Goal: Check status: Check status

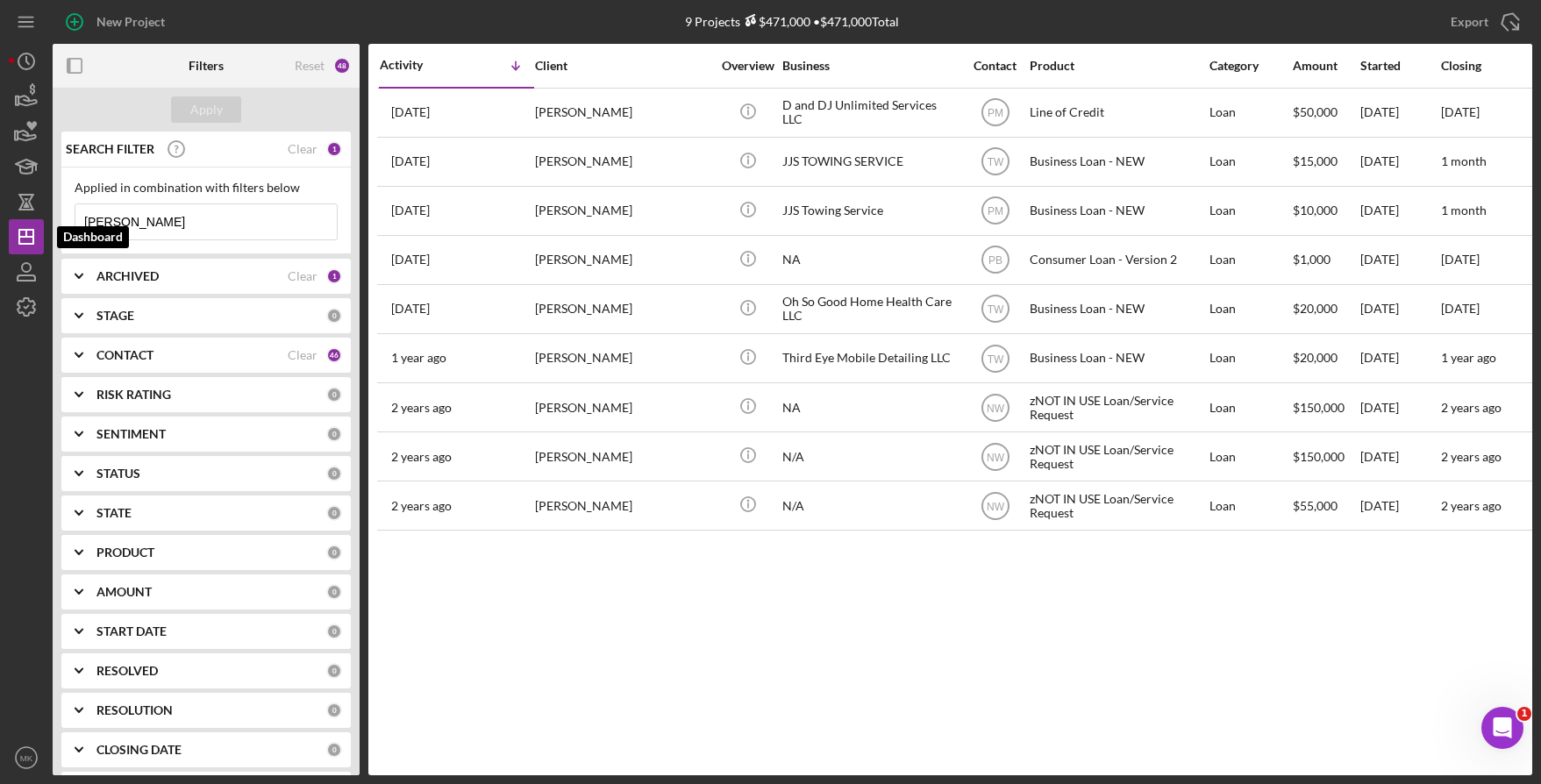
drag, startPoint x: 197, startPoint y: 229, endPoint x: -1, endPoint y: 229, distance: 198.0
click at [0, 229] on html "New Project 9 Projects $471,000 • $471,000 Total Lewis Export Icon/Export Filte…" at bounding box center [770, 392] width 1541 height 784
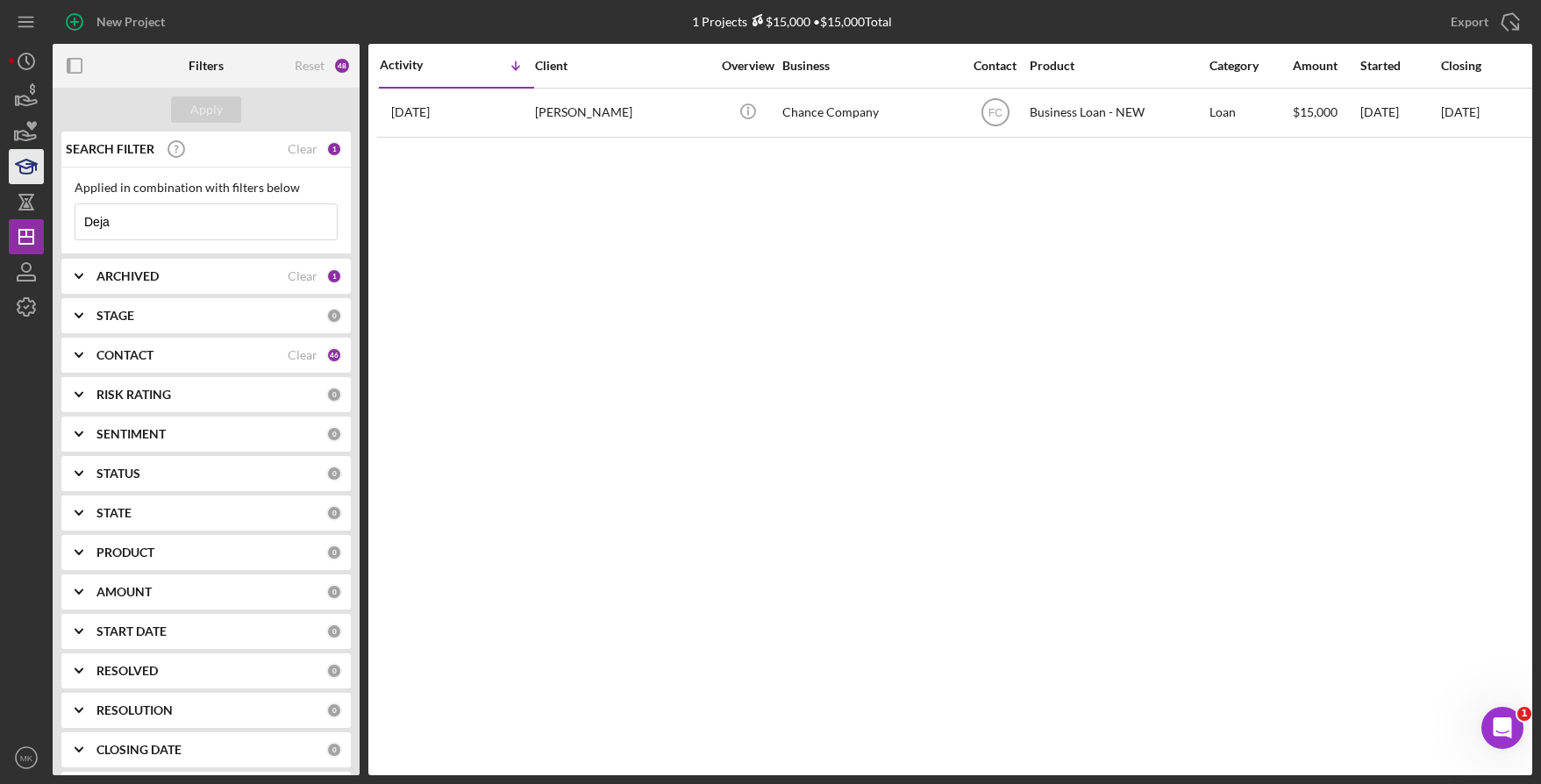
type input "Deja"
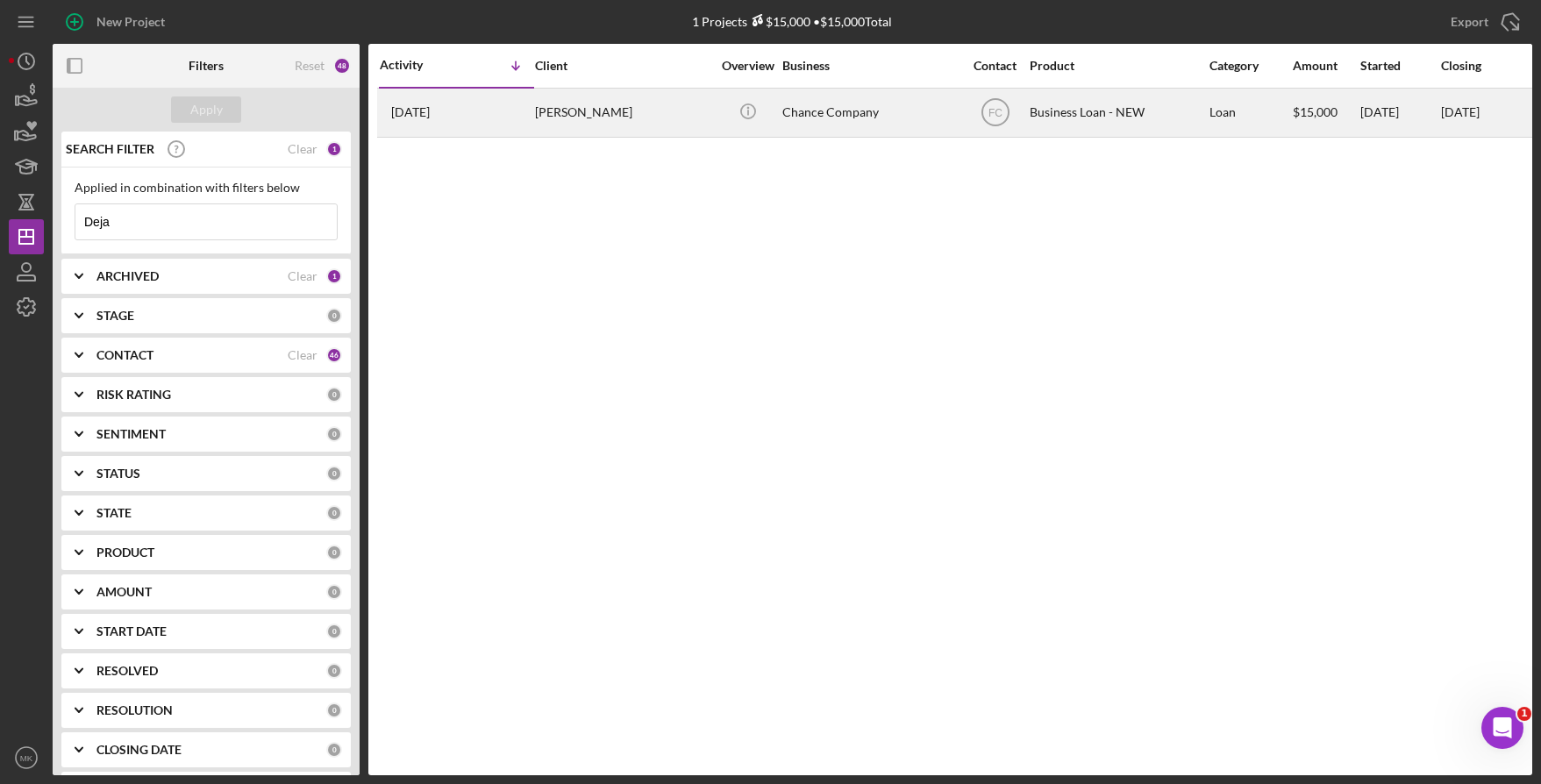
click at [567, 113] on div "[PERSON_NAME]" at bounding box center [623, 112] width 175 height 46
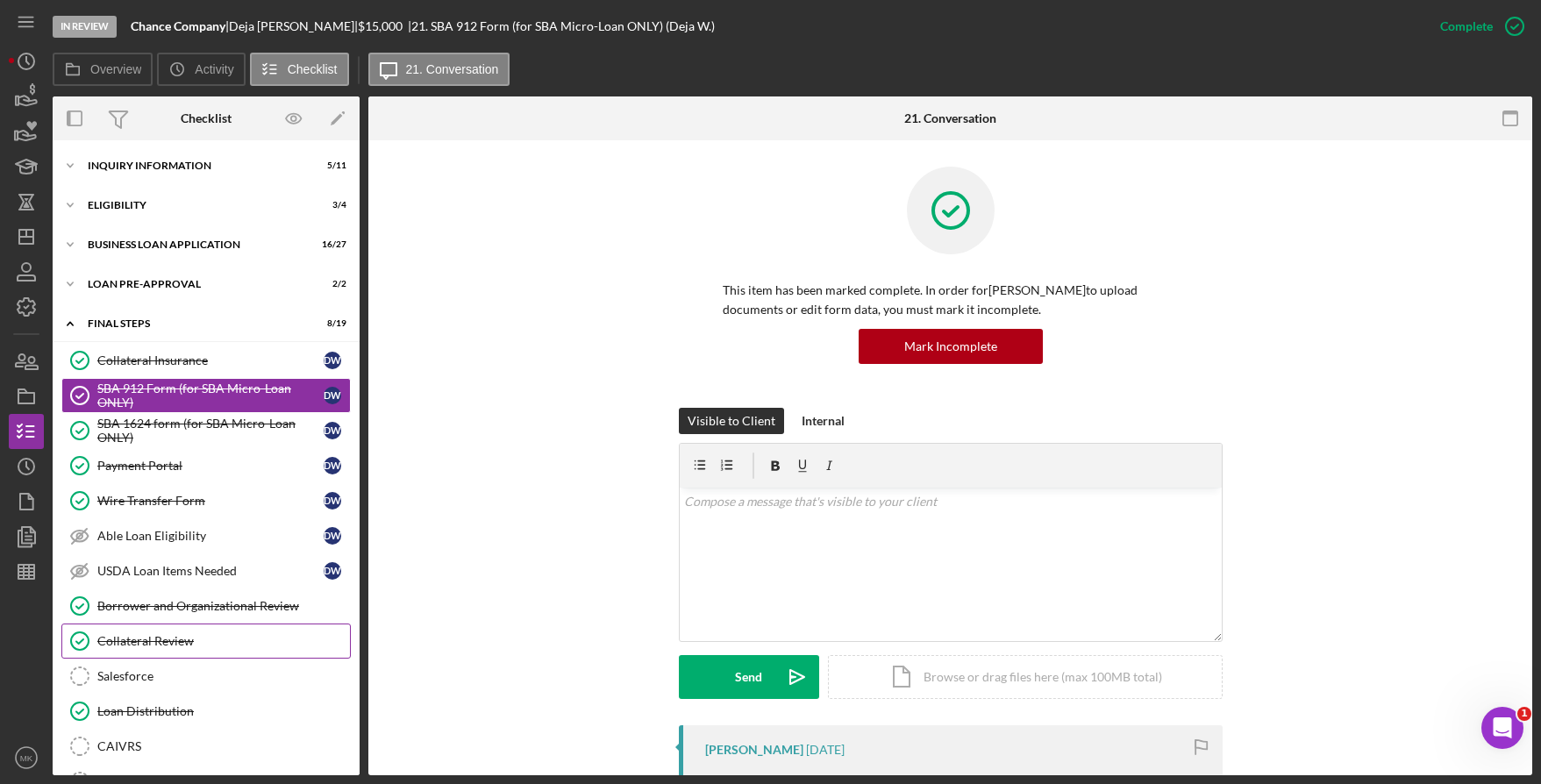
click at [184, 634] on div "Collateral Review" at bounding box center [223, 641] width 252 height 14
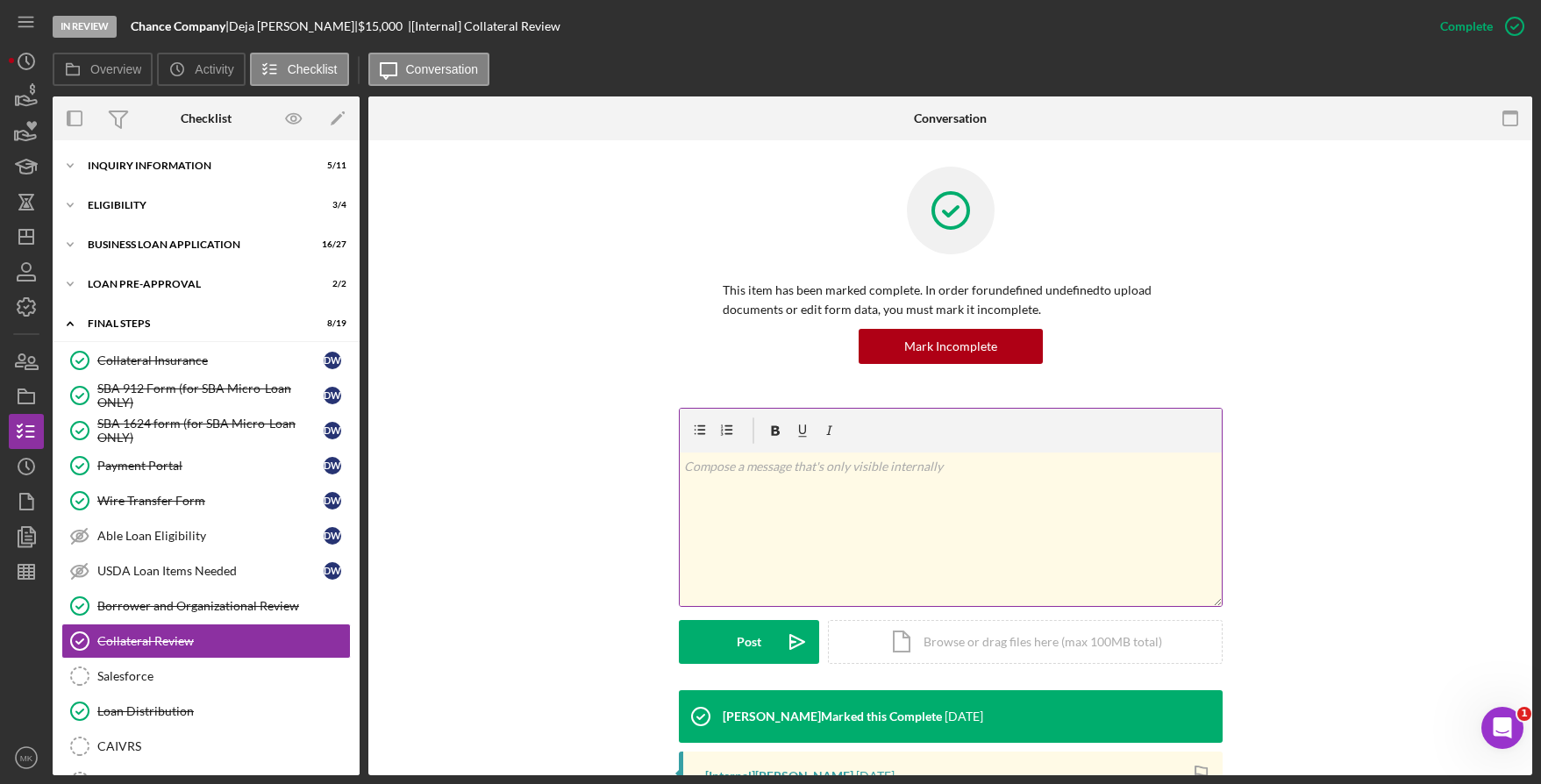
scroll to position [294, 0]
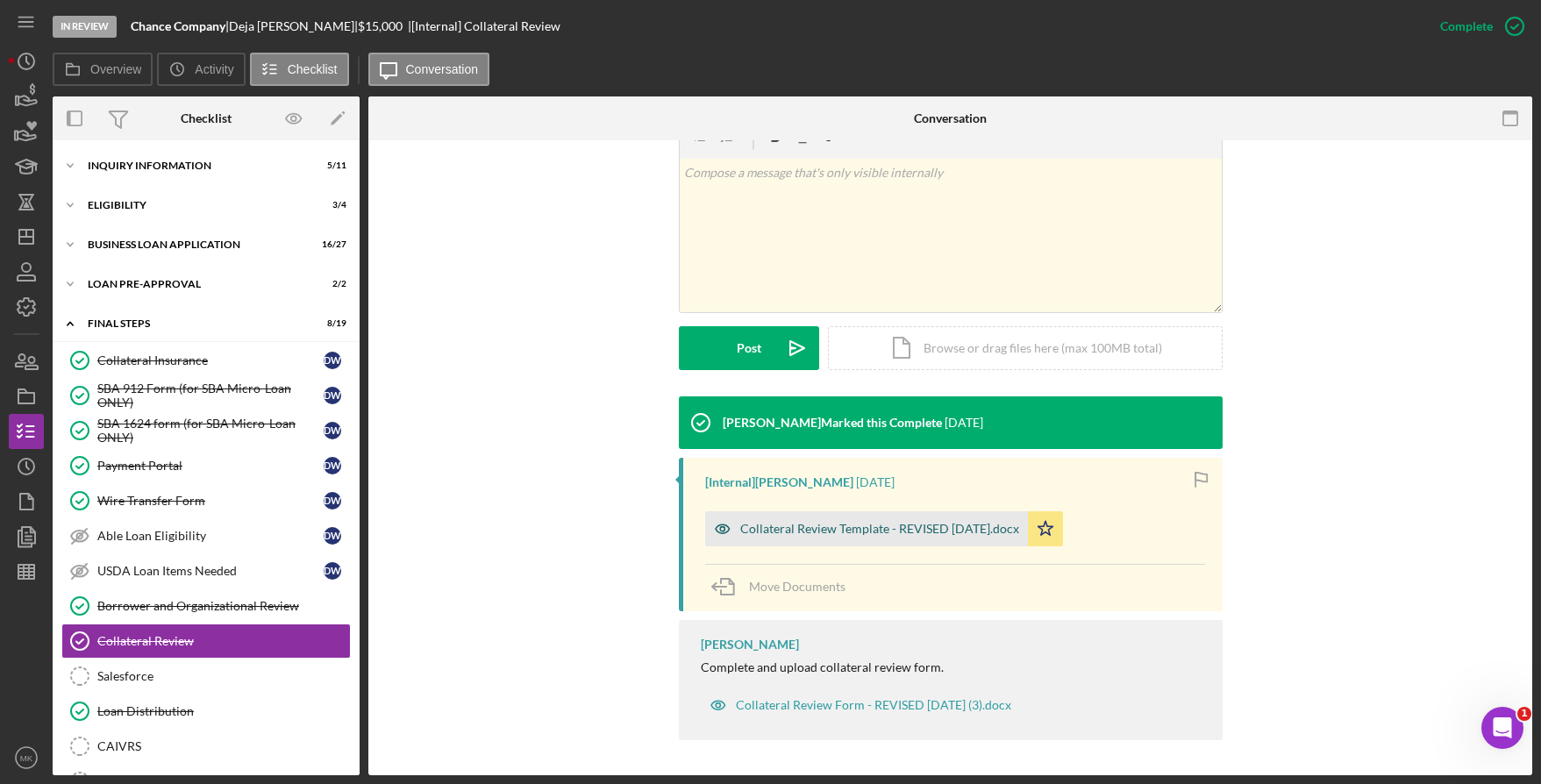
click at [842, 540] on div "Collateral Review Template - REVISED 02-08-24.docx" at bounding box center [866, 528] width 323 height 35
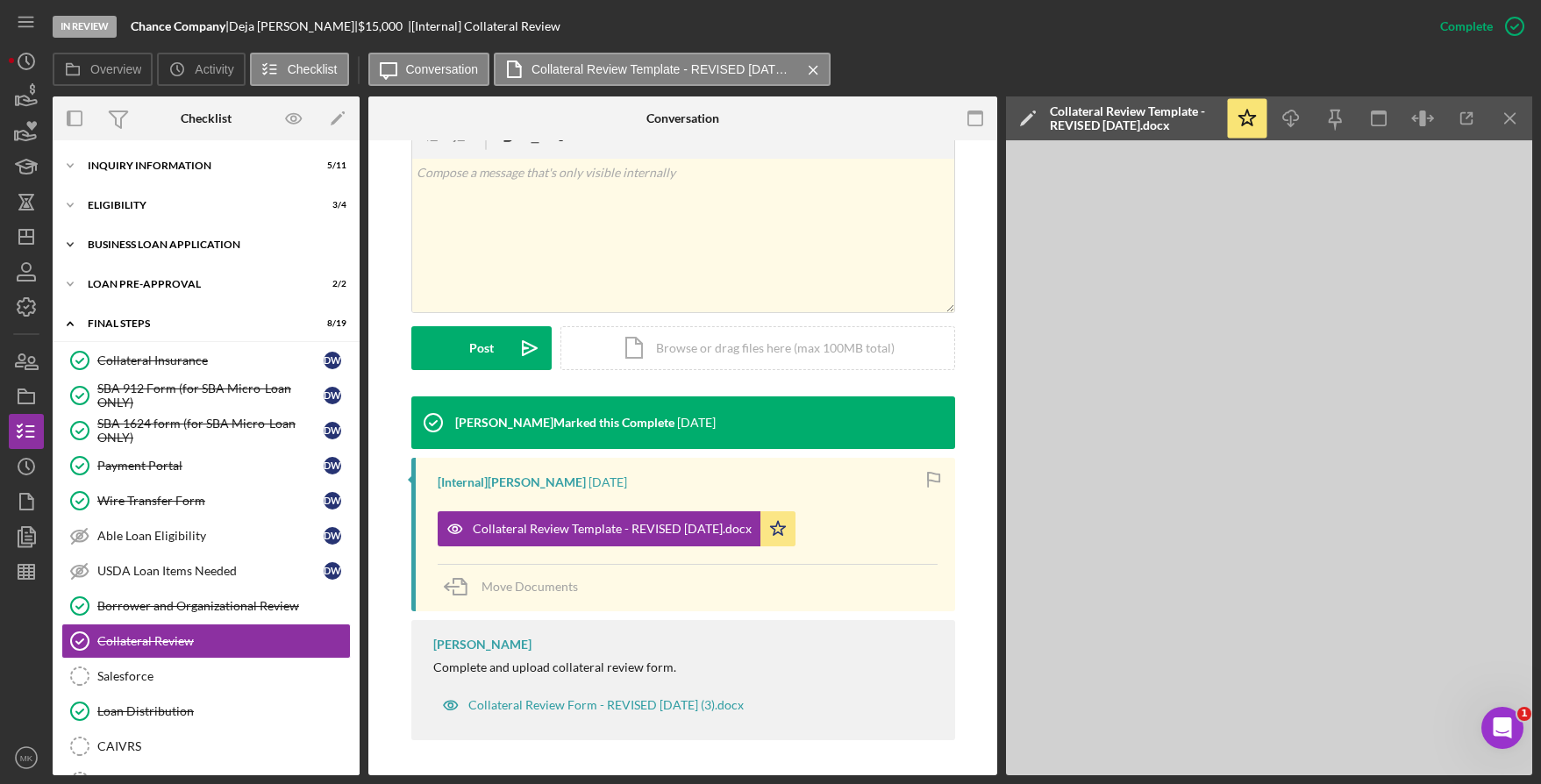
click at [165, 247] on div "BUSINESS LOAN APPLICATION" at bounding box center [213, 245] width 250 height 11
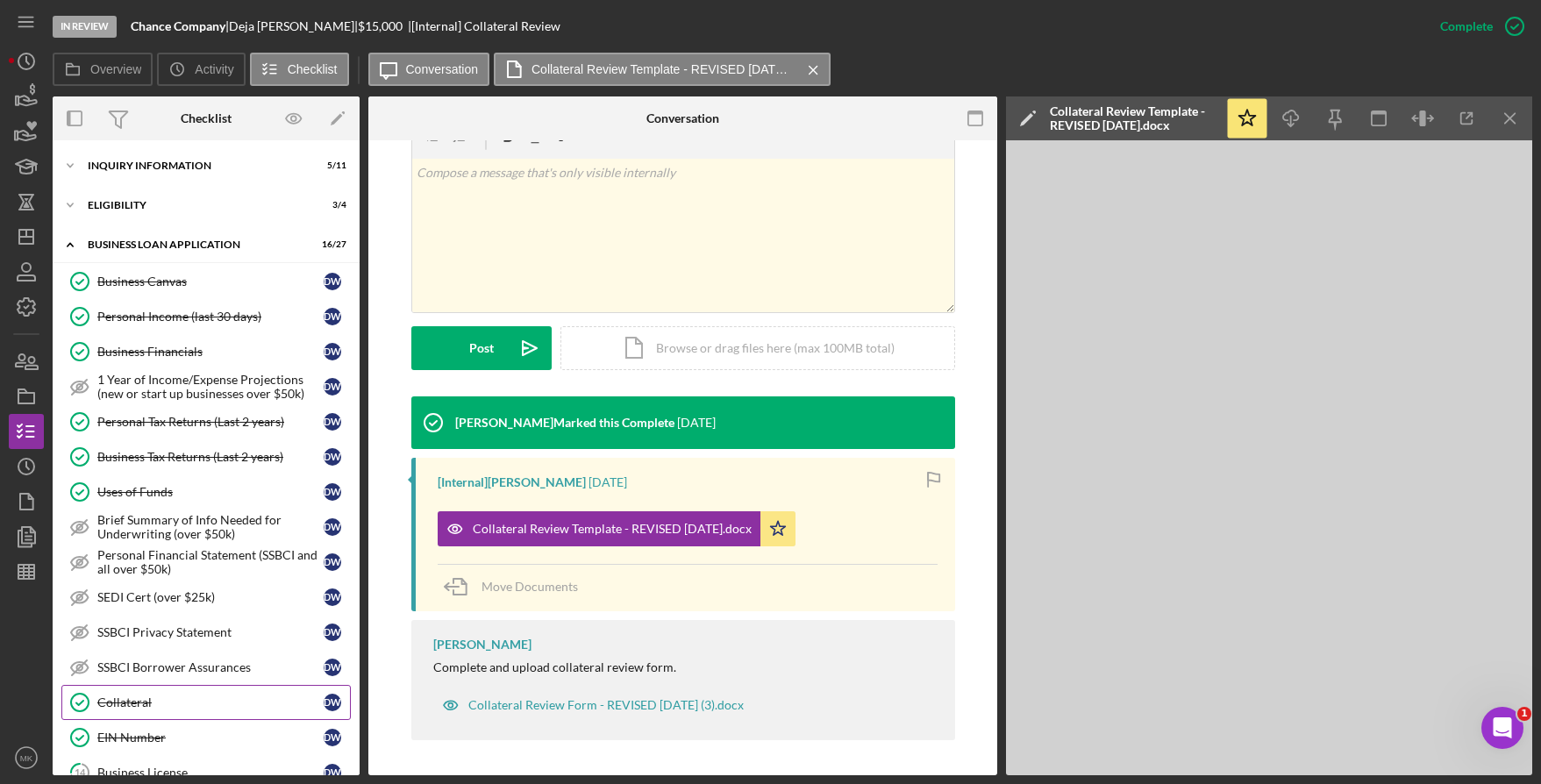
click at [158, 699] on div "Collateral" at bounding box center [211, 703] width 226 height 14
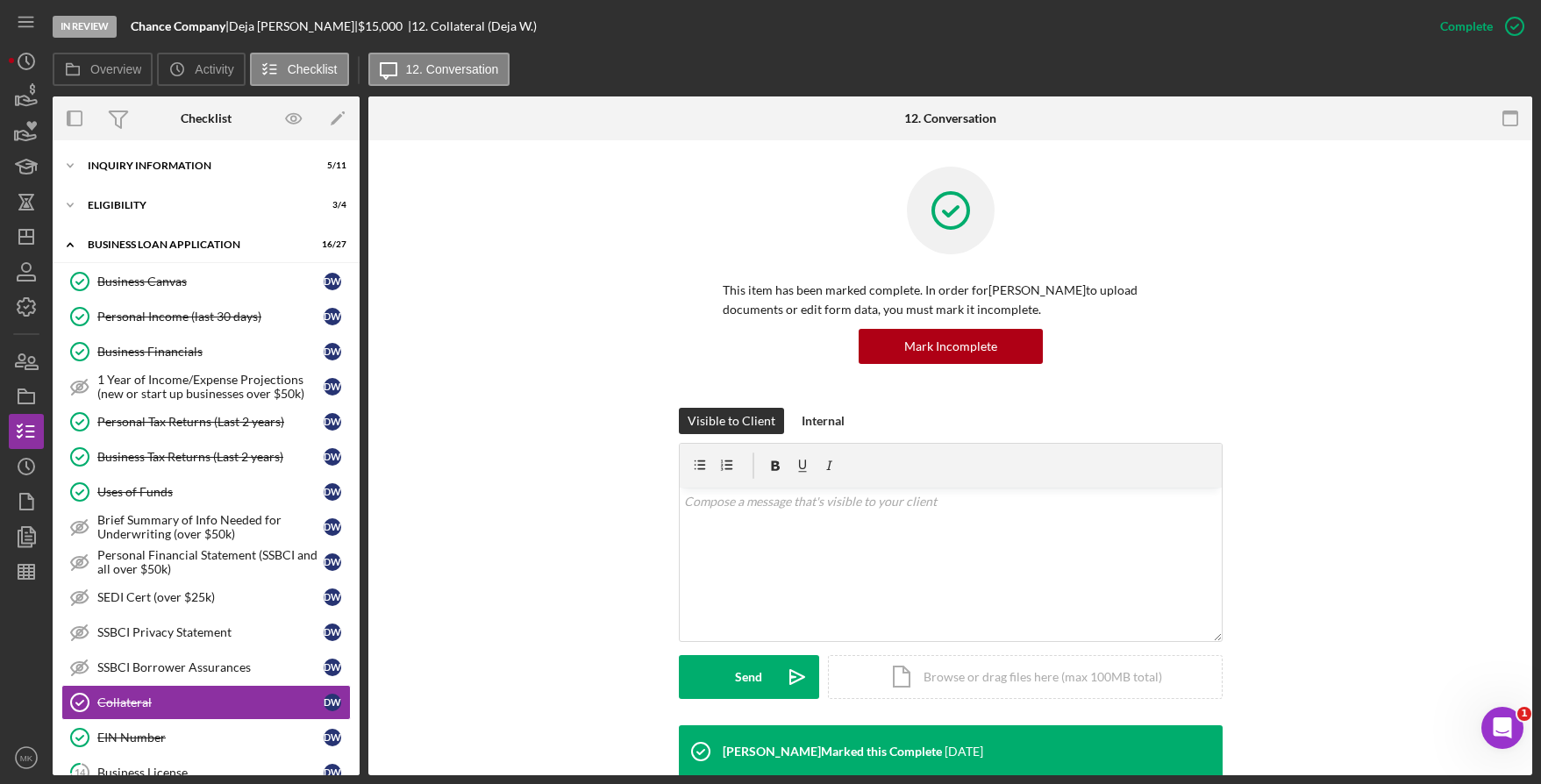
scroll to position [526, 0]
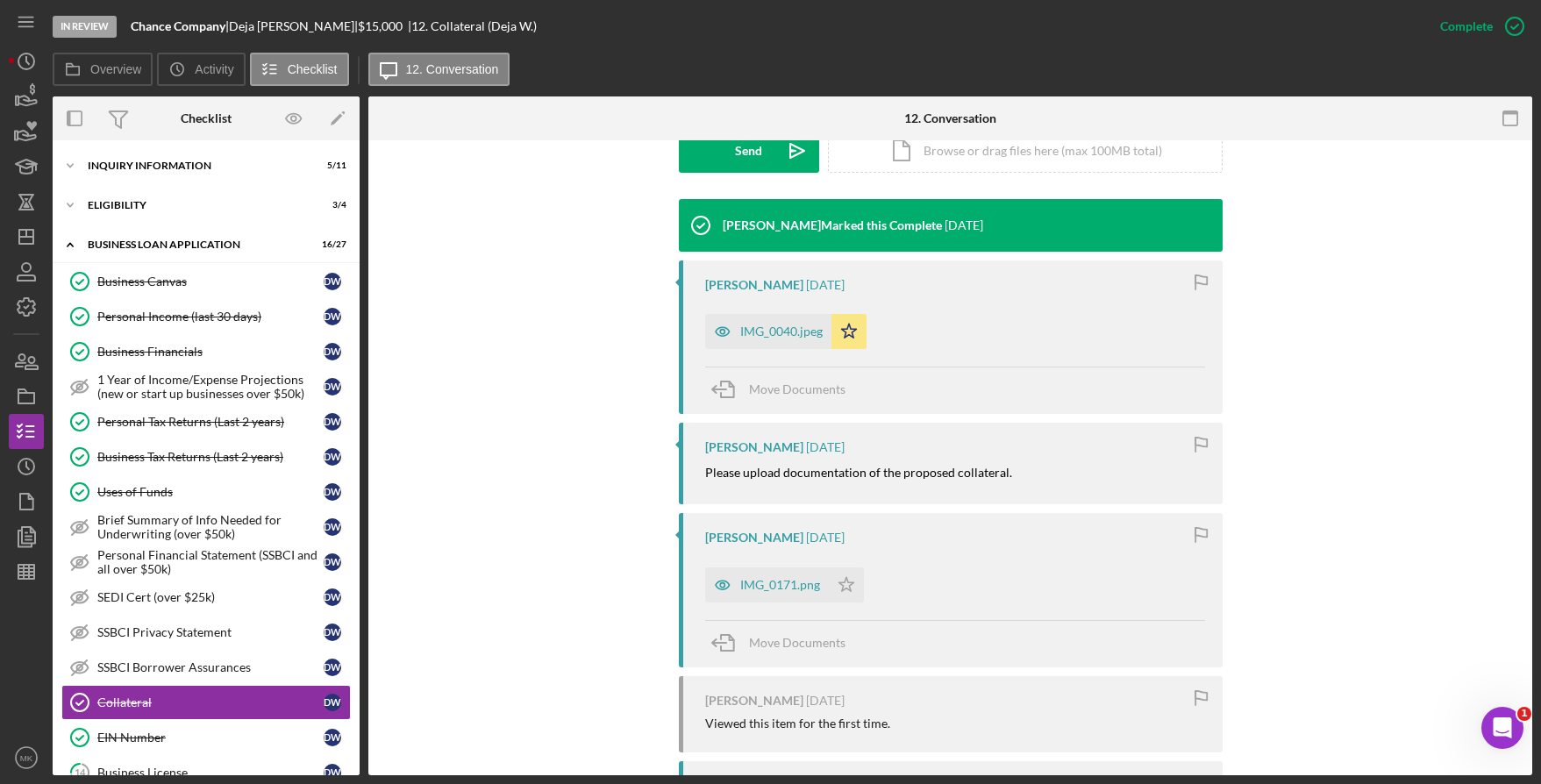
click at [784, 334] on div "IMG_0040.jpeg" at bounding box center [781, 332] width 82 height 14
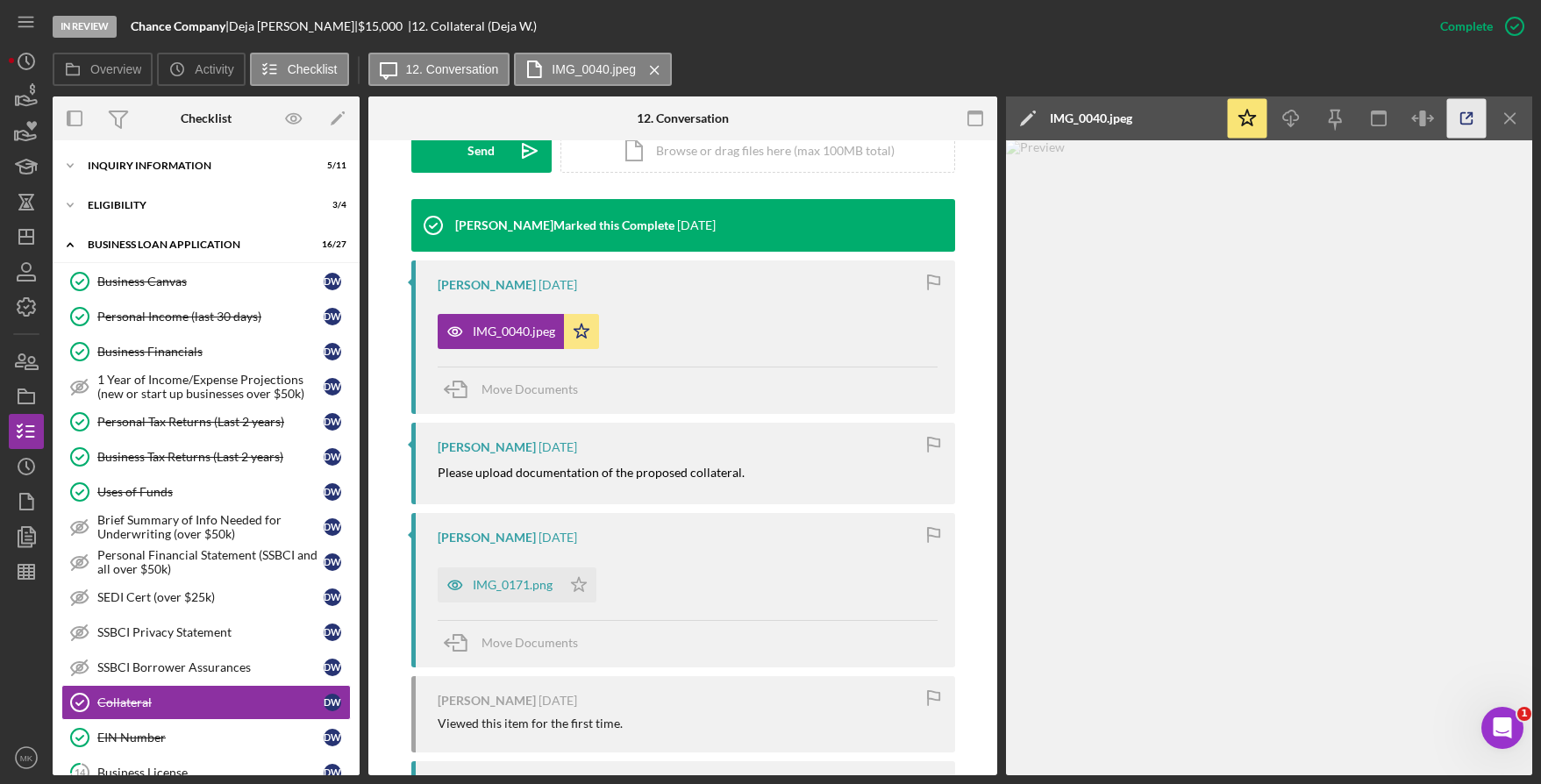
click at [1468, 117] on line "button" at bounding box center [1470, 116] width 5 height 5
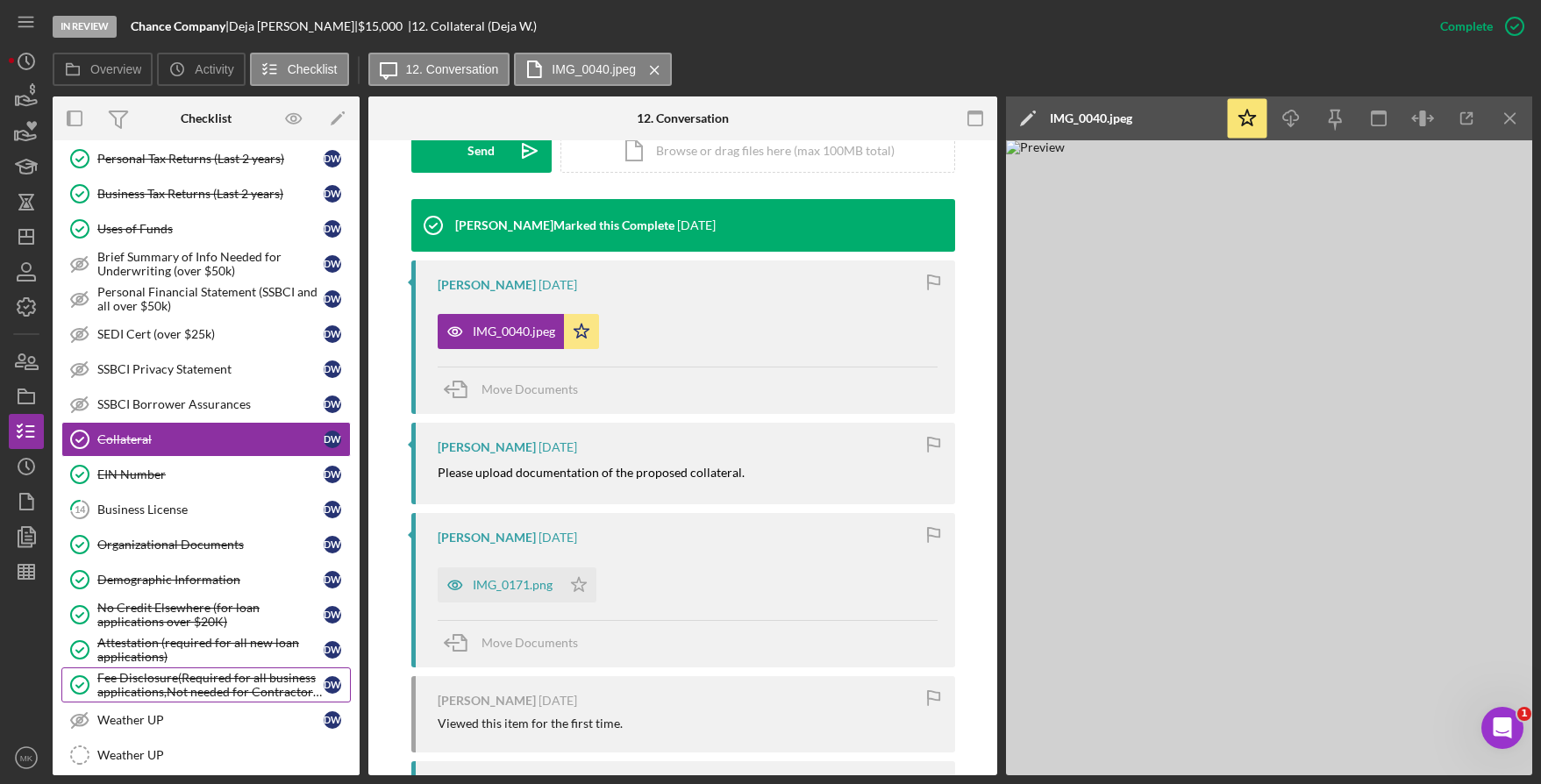
scroll to position [351, 0]
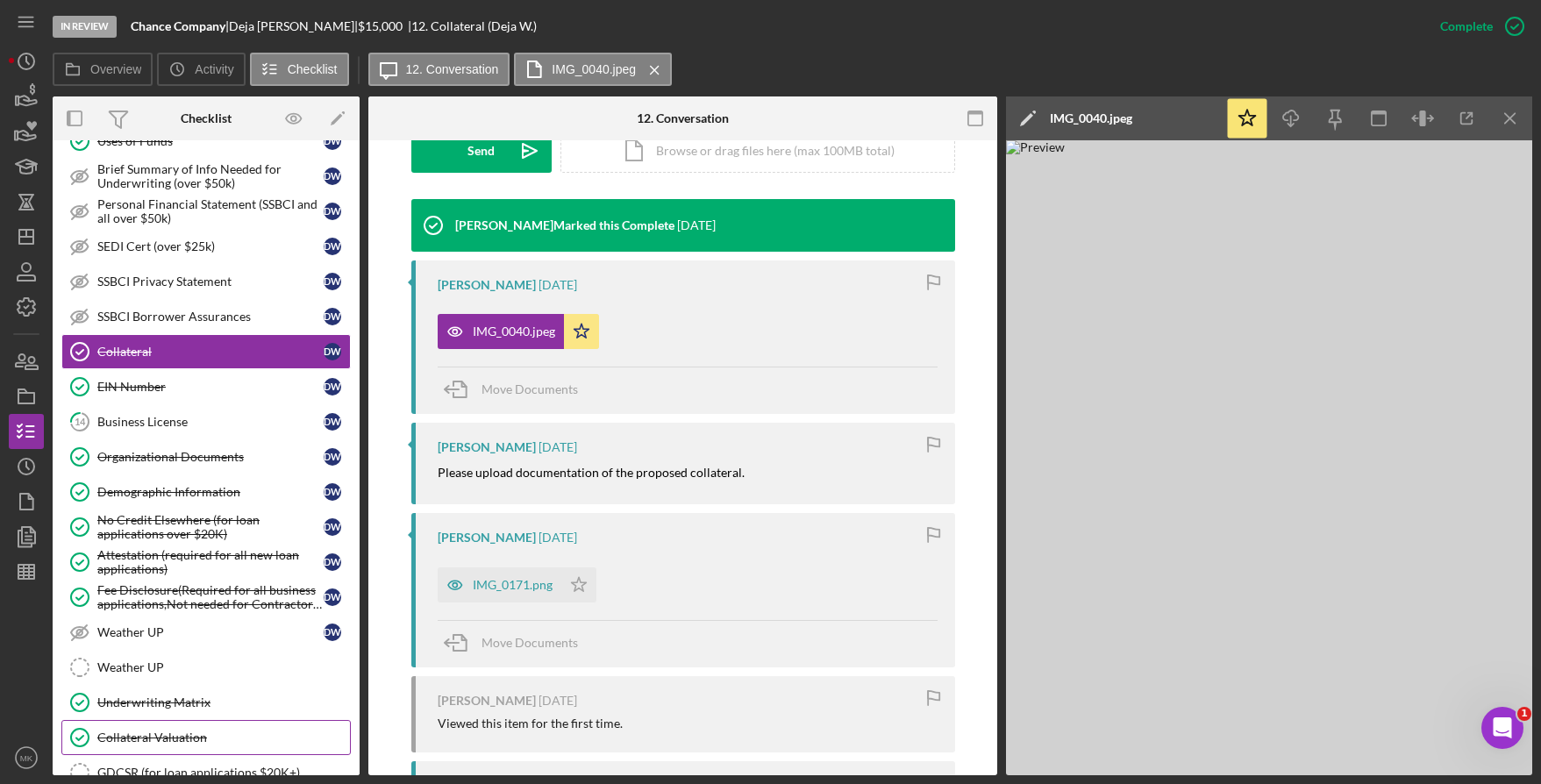
click at [194, 731] on div "Collateral Valuation" at bounding box center [223, 738] width 252 height 14
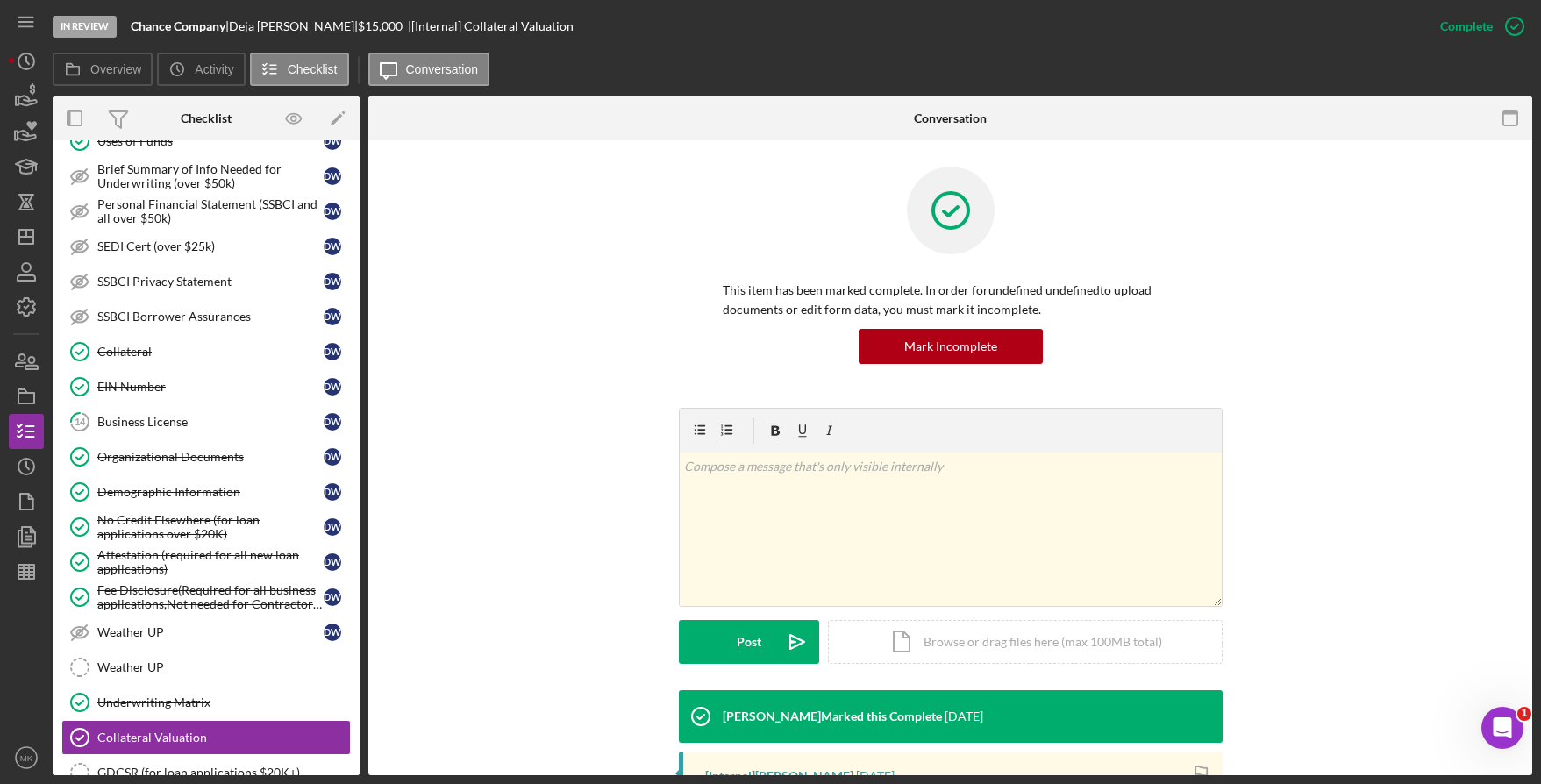
scroll to position [292, 0]
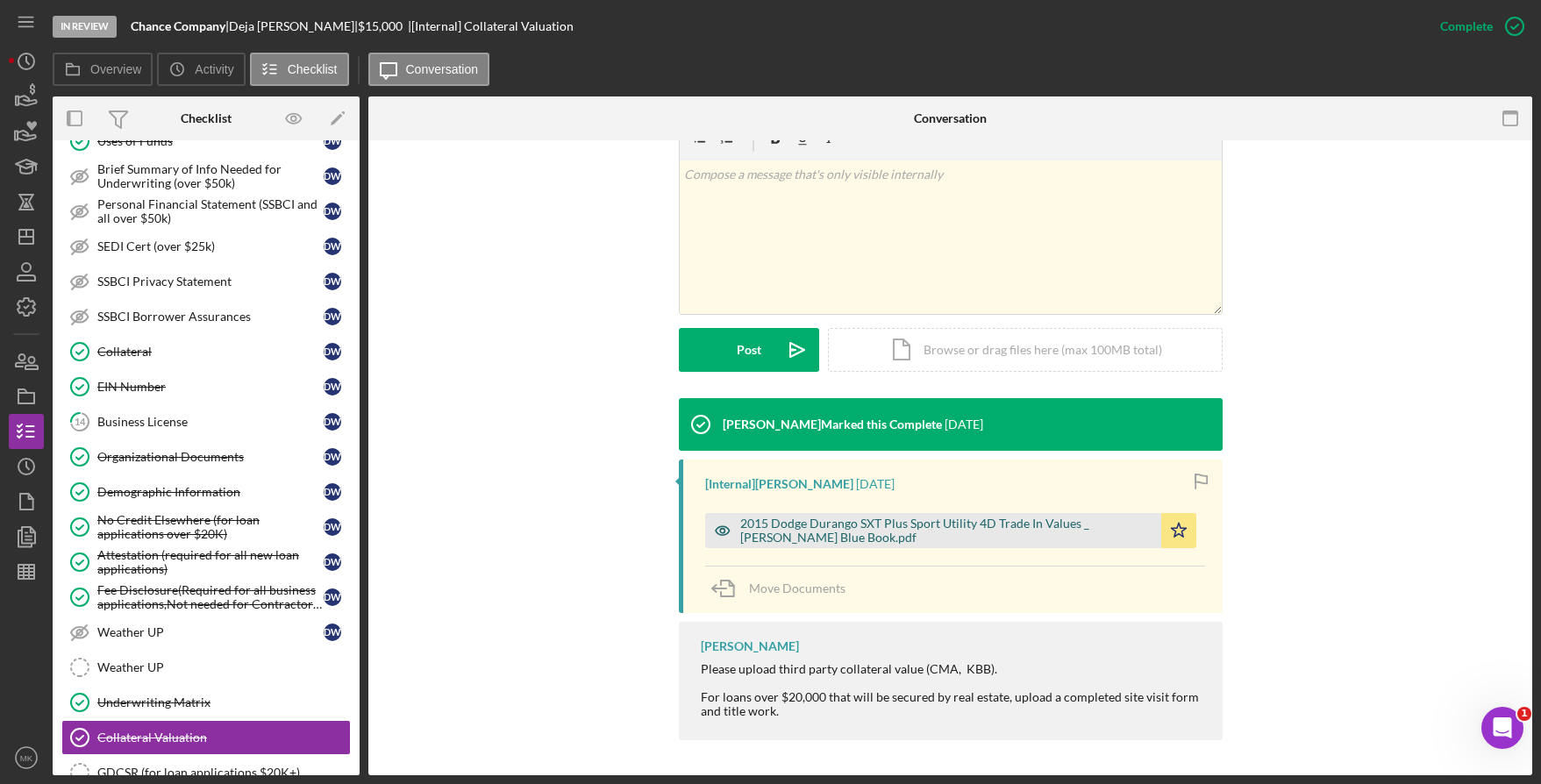
click at [868, 528] on div "2015 Dodge Durango SXT Plus Sport Utility 4D Trade In Values _ Kelley Blue Book…" at bounding box center [947, 530] width 412 height 28
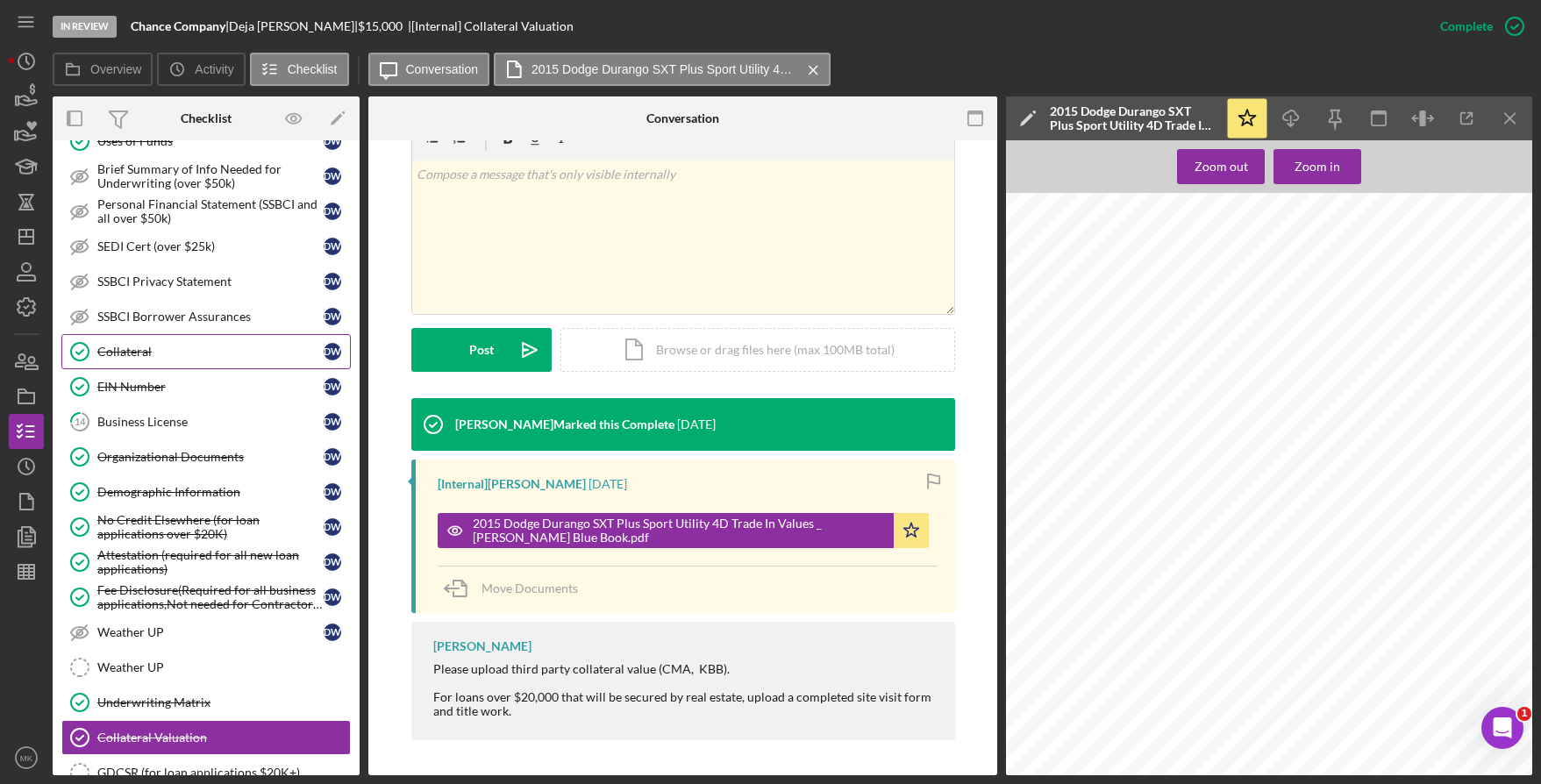
click at [181, 351] on div "Collateral" at bounding box center [211, 352] width 226 height 14
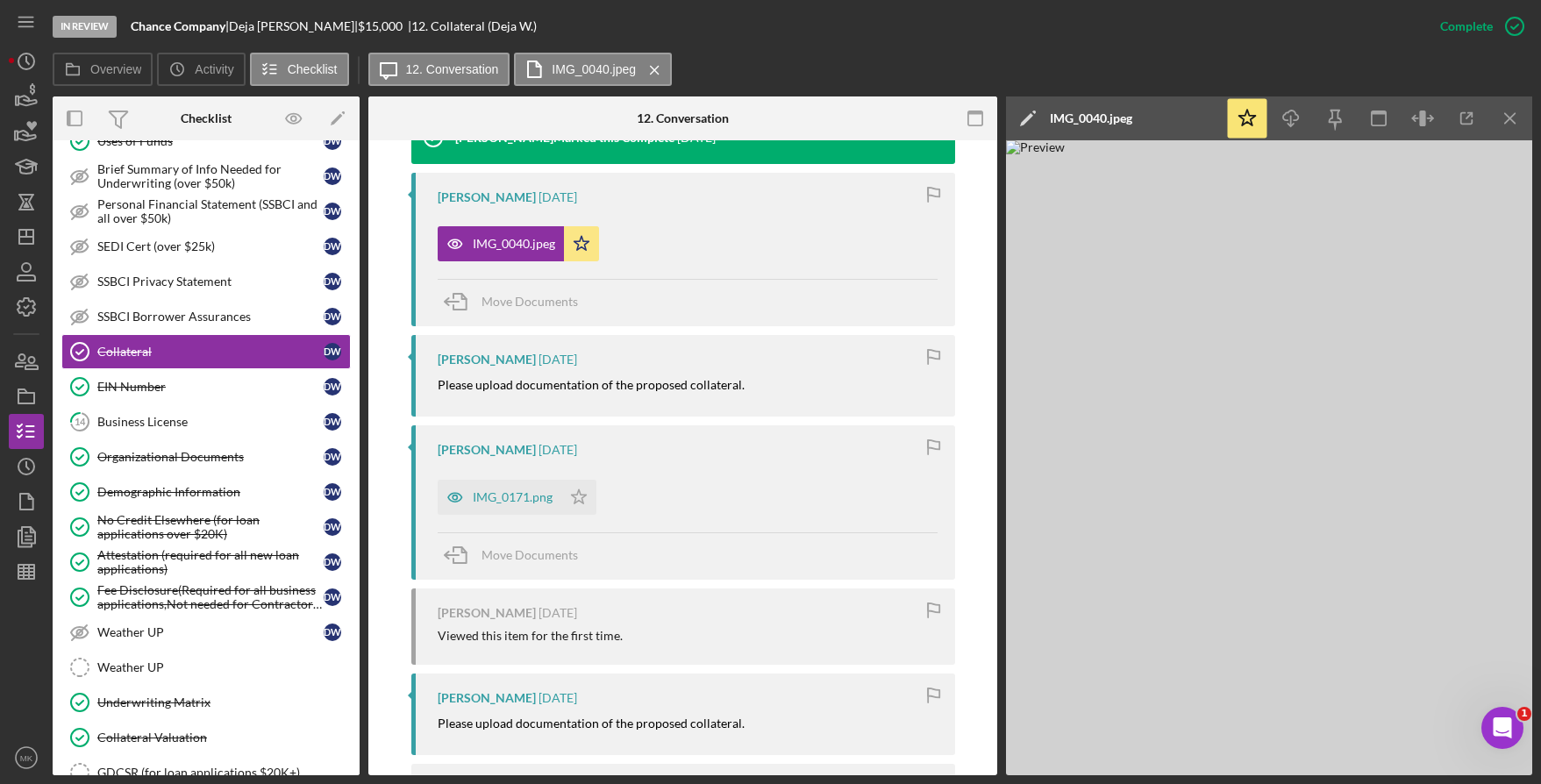
scroll to position [785, 0]
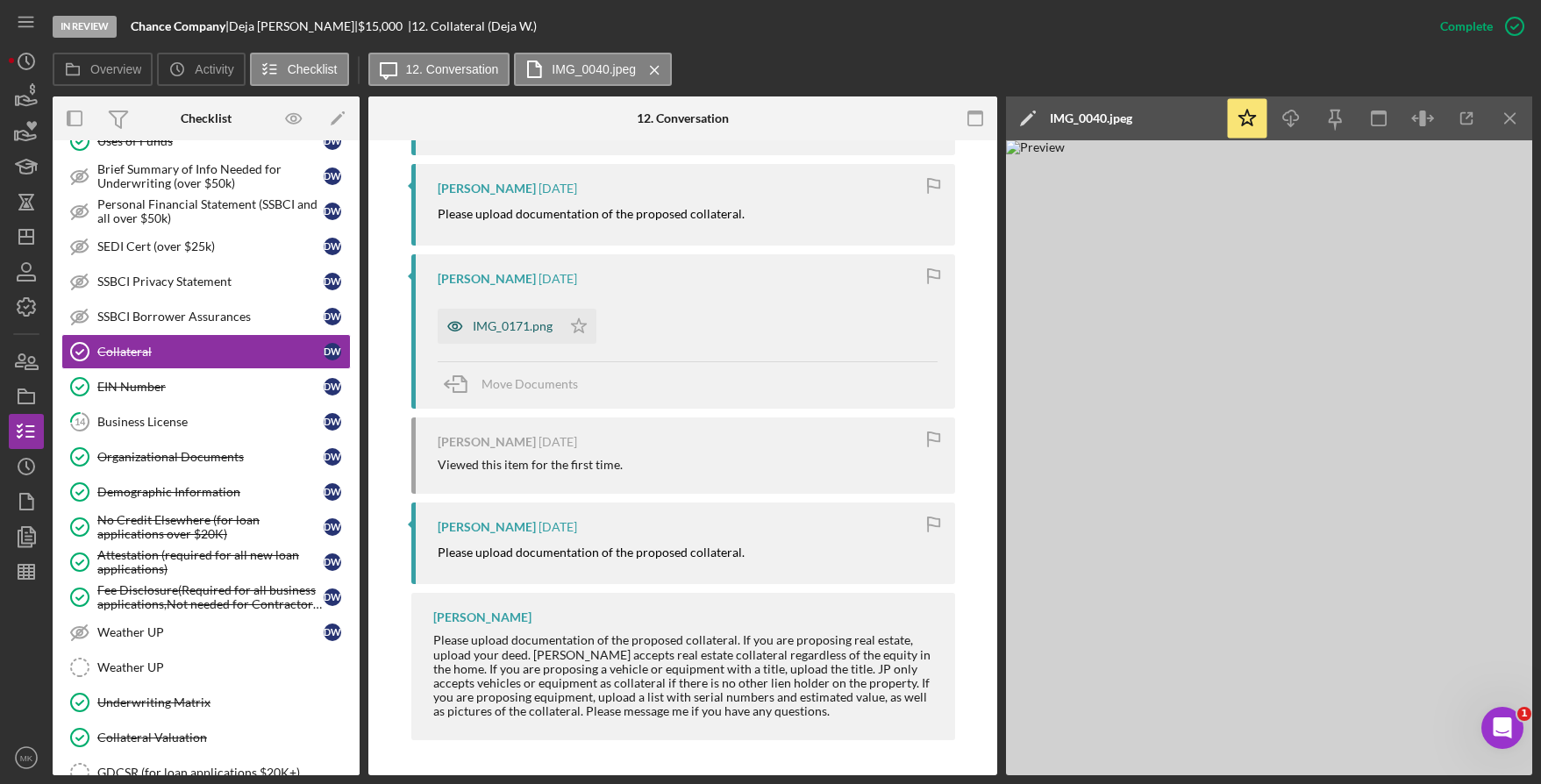
click at [507, 330] on div "IMG_0171.png" at bounding box center [513, 326] width 80 height 14
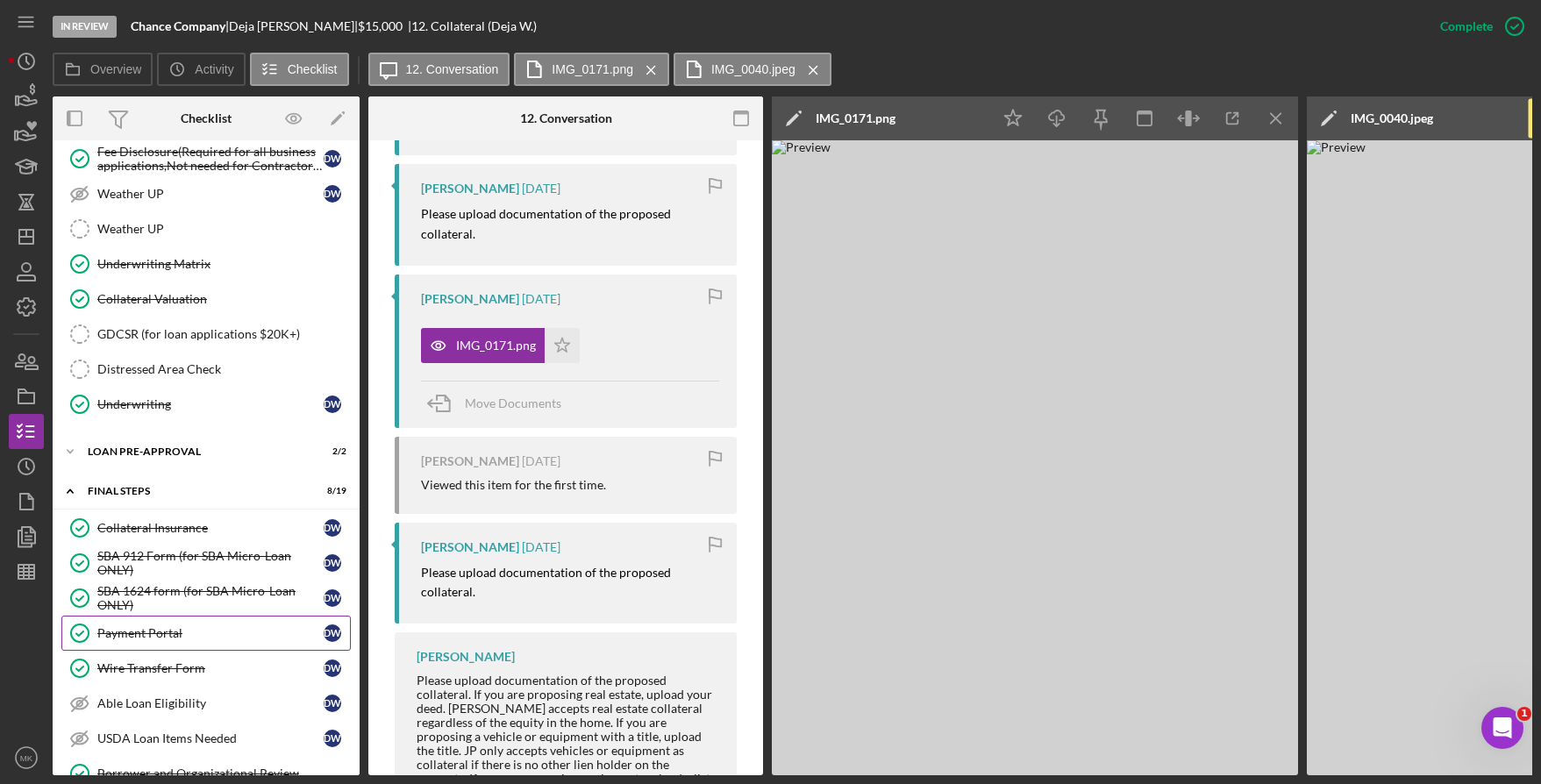
scroll to position [877, 0]
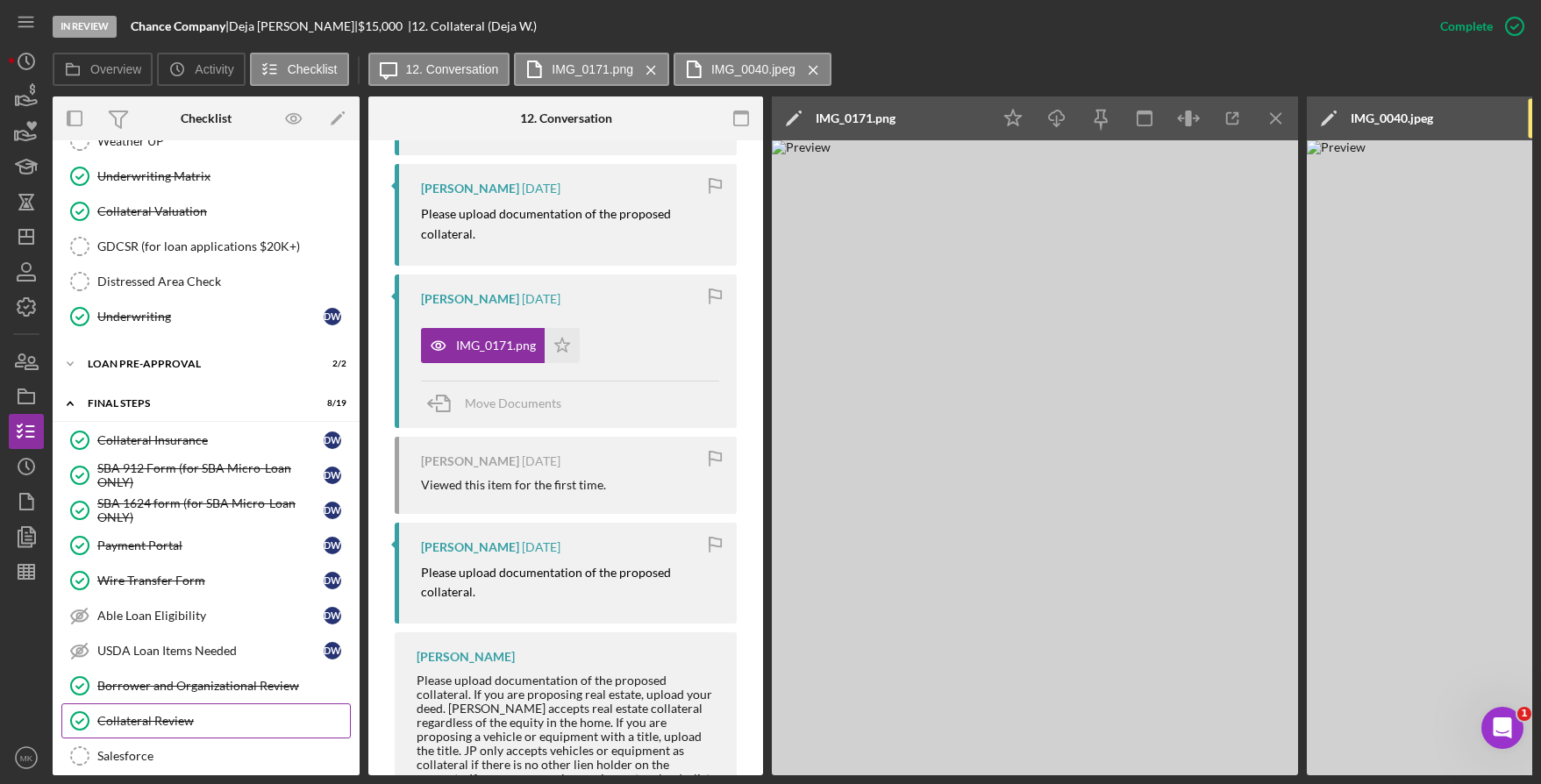
click at [179, 723] on div "Collateral Review" at bounding box center [223, 722] width 252 height 14
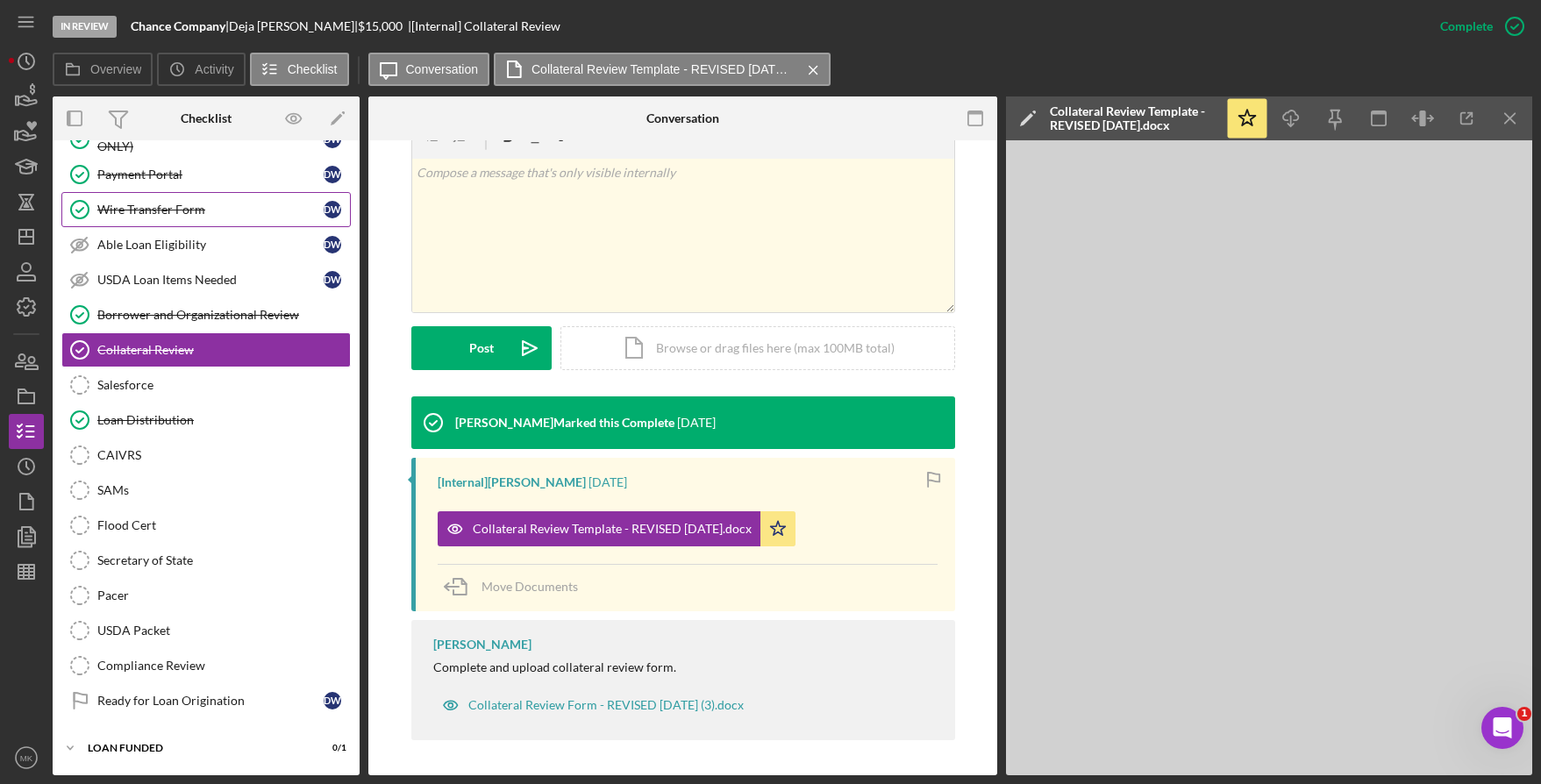
scroll to position [809, 0]
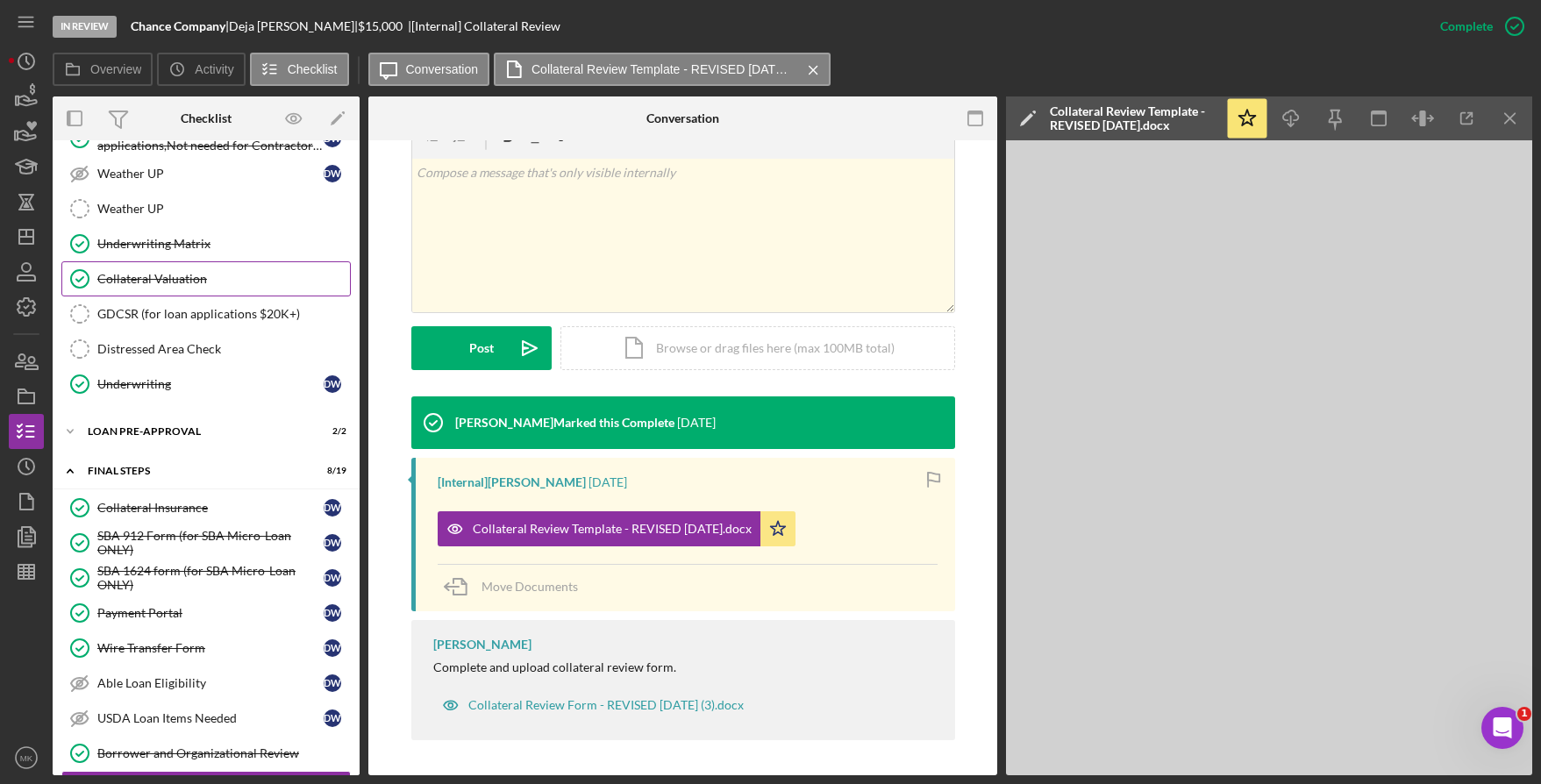
click at [200, 272] on div "Collateral Valuation" at bounding box center [223, 279] width 252 height 14
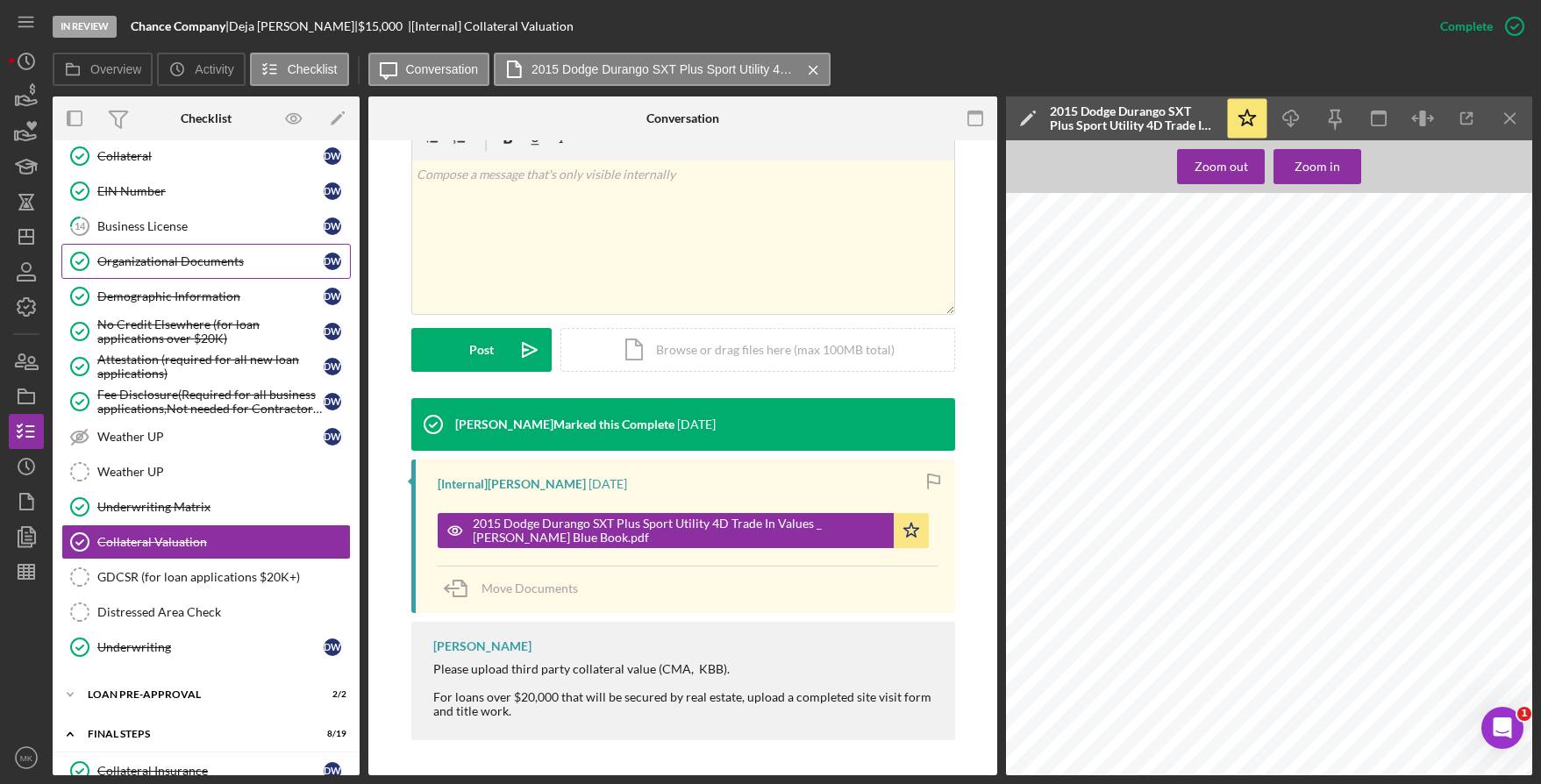
scroll to position [195, 0]
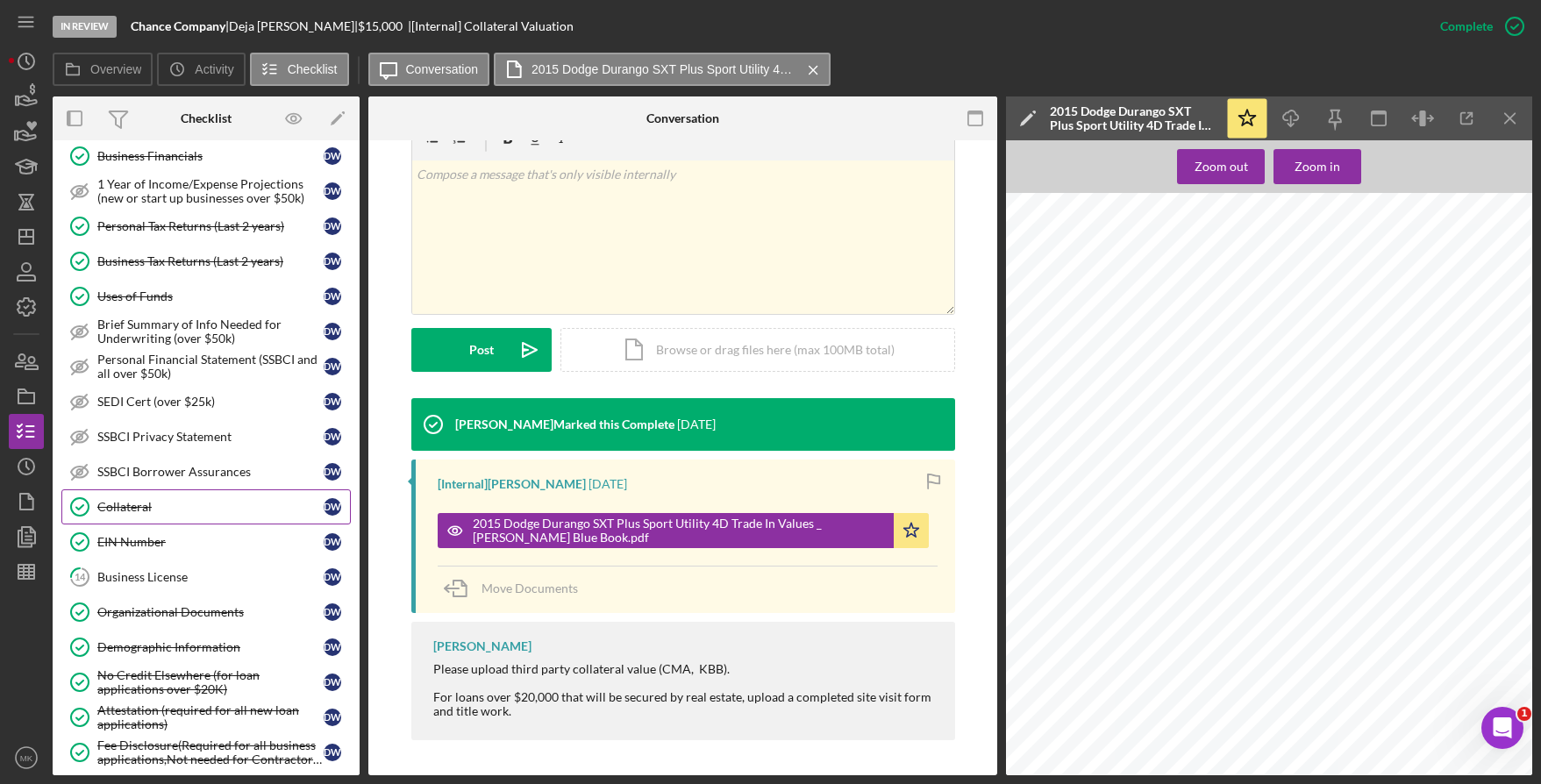
click at [167, 515] on link "Collateral Collateral D W" at bounding box center [206, 506] width 289 height 35
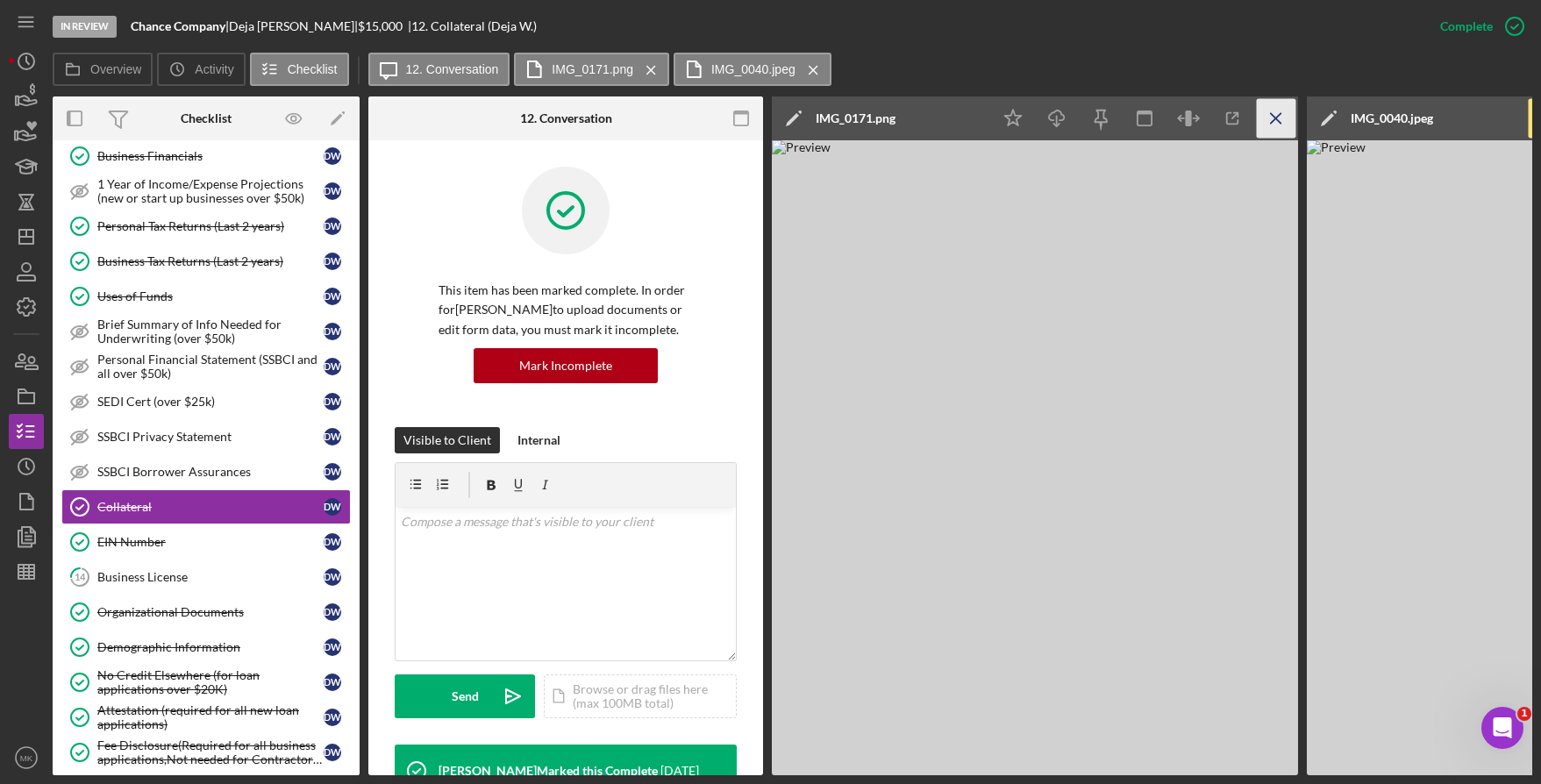
click at [1287, 115] on icon "Icon/Menu Close" at bounding box center [1277, 119] width 40 height 40
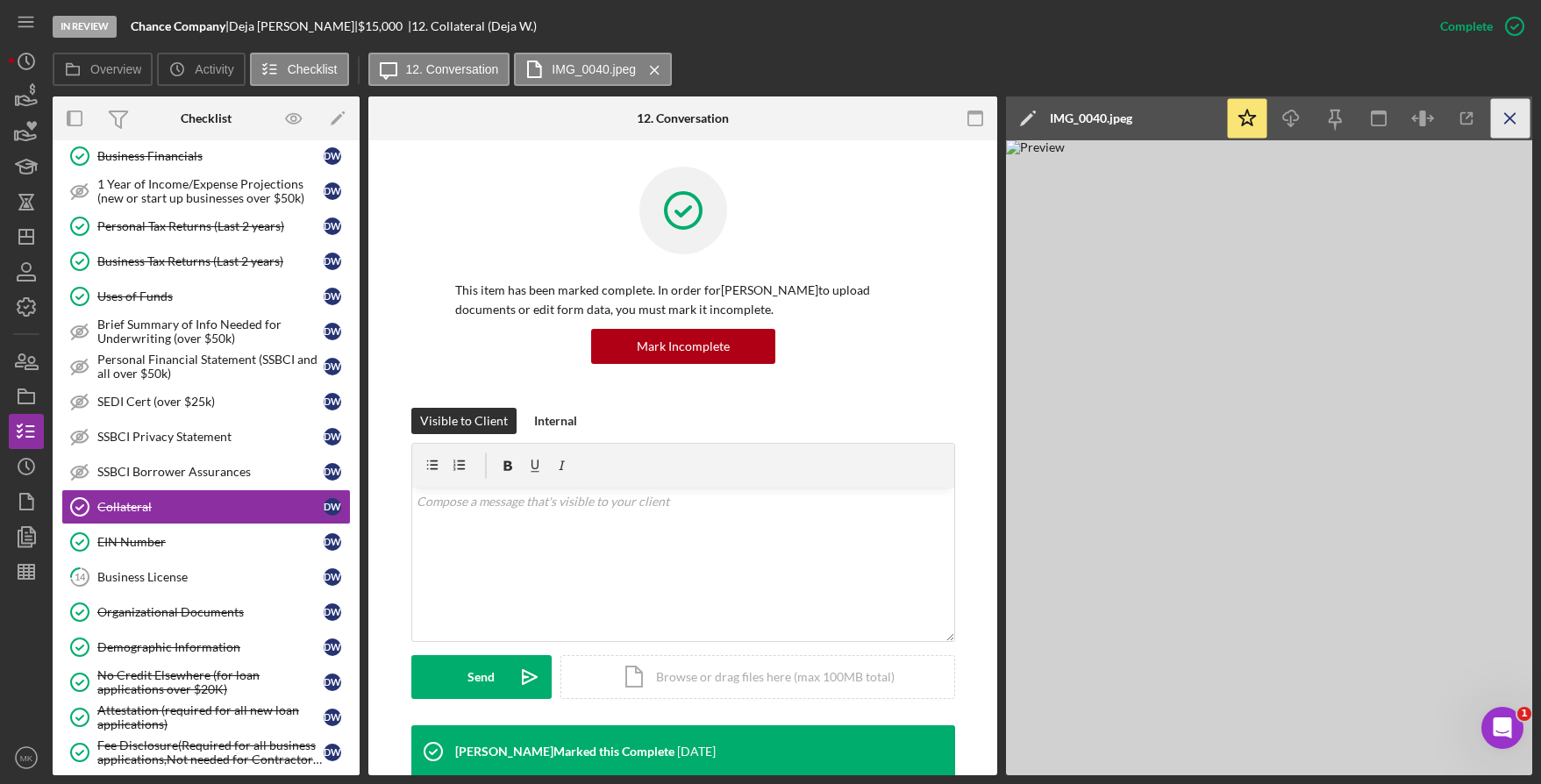
click at [1501, 118] on icon "Icon/Menu Close" at bounding box center [1511, 119] width 40 height 40
